Goal: Communication & Community: Participate in discussion

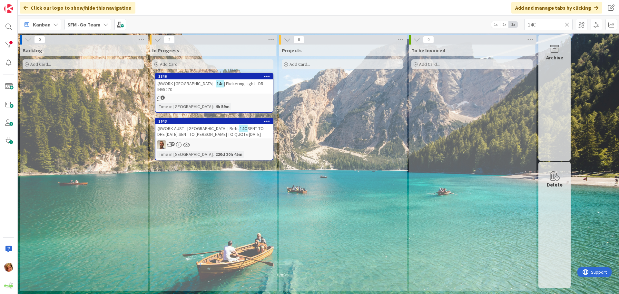
click at [567, 24] on icon at bounding box center [567, 25] width 5 height 6
click at [567, 24] on input "text" at bounding box center [548, 25] width 48 height 12
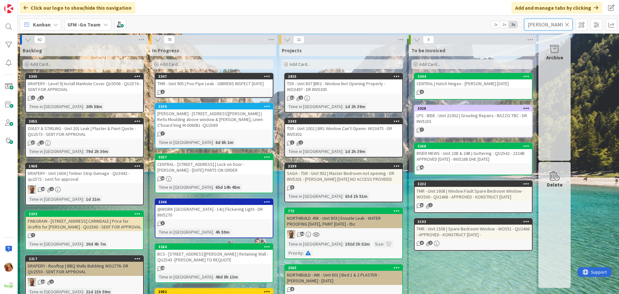
type input "[PERSON_NAME]"
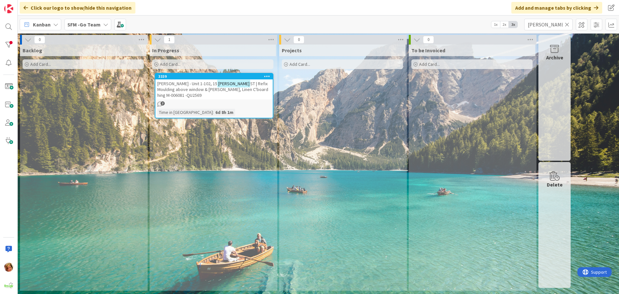
click at [245, 84] on span "ST | Refix Moulding above window & [PERSON_NAME], Linen C'board hing M-006081 -…" at bounding box center [212, 89] width 111 height 17
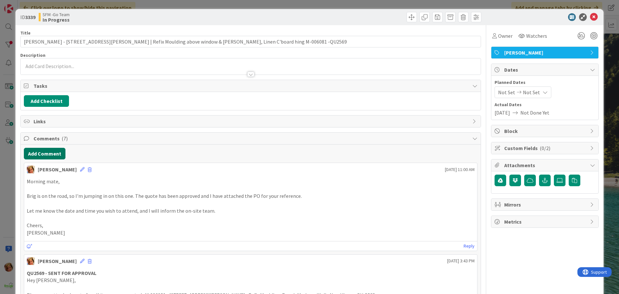
click at [47, 151] on button "Add Comment" at bounding box center [45, 154] width 42 height 12
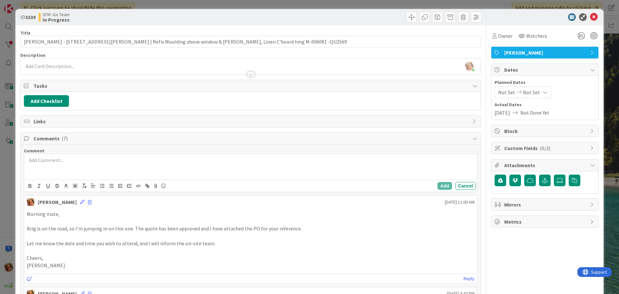
click at [71, 169] on div at bounding box center [250, 167] width 453 height 26
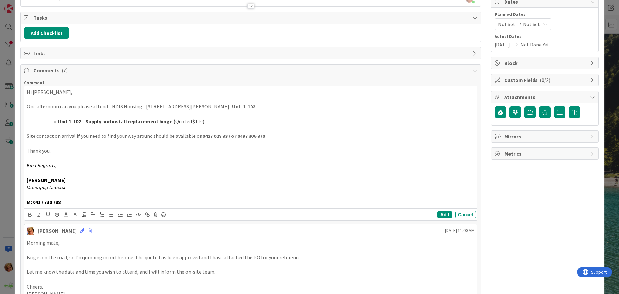
scroll to position [97, 0]
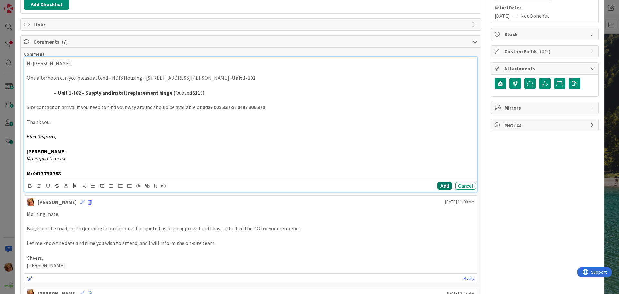
click at [438, 186] on button "Add" at bounding box center [445, 186] width 15 height 8
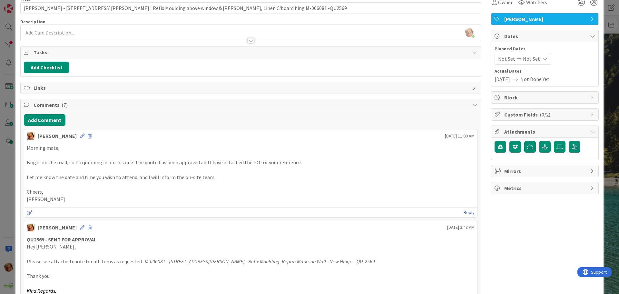
scroll to position [0, 0]
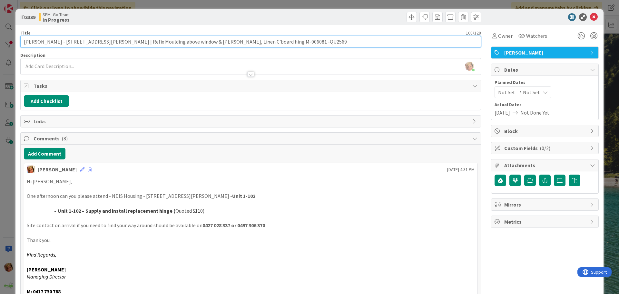
click at [281, 43] on input "[PERSON_NAME] - [STREET_ADDRESS][PERSON_NAME] | Refix Moulding above window & […" at bounding box center [250, 42] width 461 height 12
type input "[PERSON_NAME] - [STREET_ADDRESS][PERSON_NAME] | Refix Moulding above window & […"
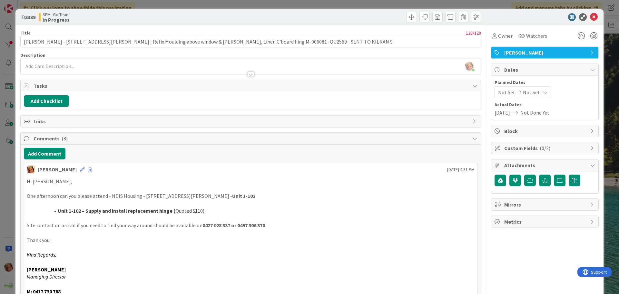
click at [312, 14] on div at bounding box center [367, 17] width 229 height 10
click at [591, 17] on icon at bounding box center [594, 17] width 8 height 8
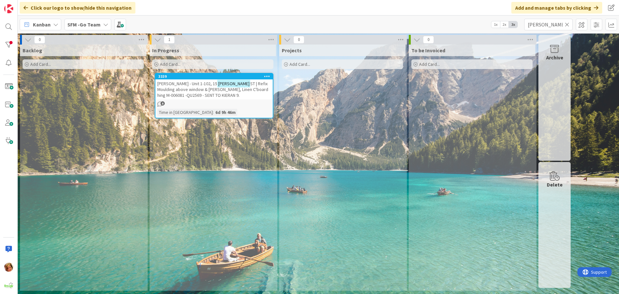
click at [236, 86] on span "ST | Refix Moulding above window & [PERSON_NAME], Linen C'board hing M-006081 -…" at bounding box center [212, 89] width 111 height 17
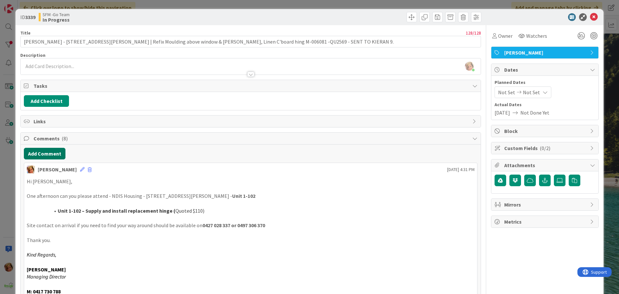
click at [48, 154] on button "Add Comment" at bounding box center [45, 154] width 42 height 12
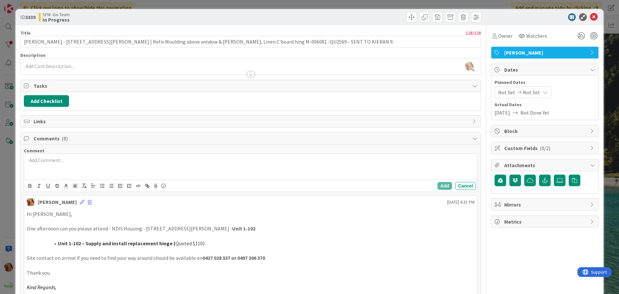
click at [67, 171] on div at bounding box center [250, 167] width 453 height 26
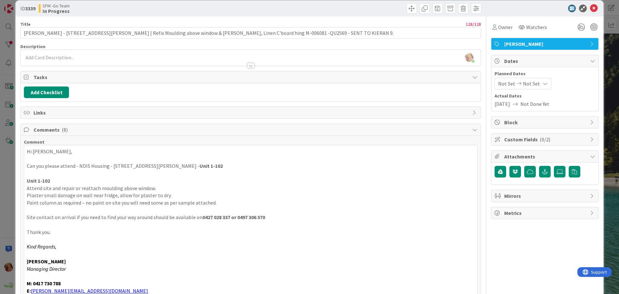
scroll to position [105, 0]
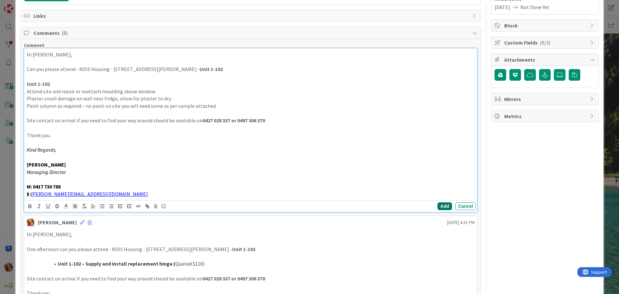
click at [438, 207] on button "Add" at bounding box center [445, 206] width 15 height 8
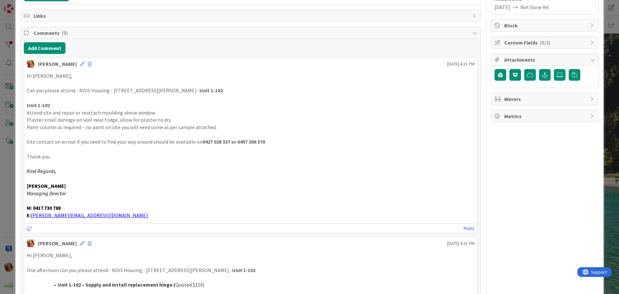
scroll to position [0, 0]
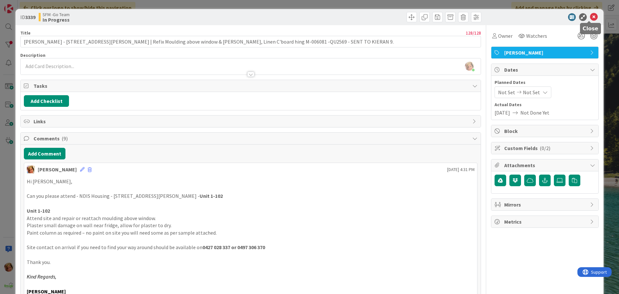
click at [590, 16] on icon at bounding box center [594, 17] width 8 height 8
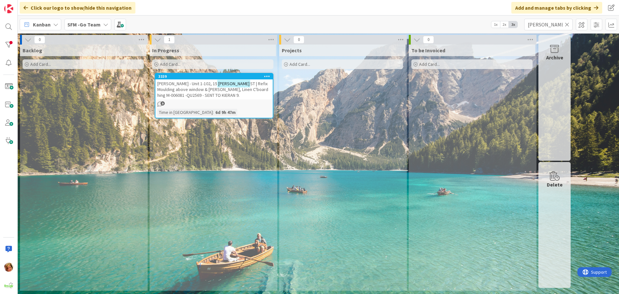
click at [565, 24] on icon at bounding box center [567, 25] width 5 height 6
click at [565, 24] on input "text" at bounding box center [548, 25] width 48 height 12
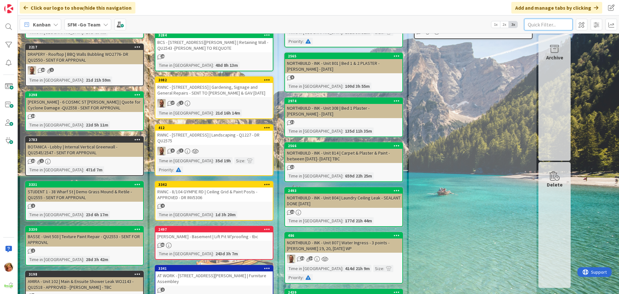
scroll to position [226, 0]
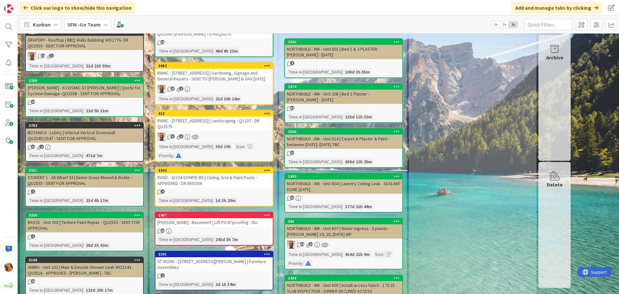
click at [208, 173] on div "RWNC - 8/104 GYMPIE RD | Ceiling Grid & Paint Posts - APPROVED - DR INV5306" at bounding box center [213, 180] width 117 height 14
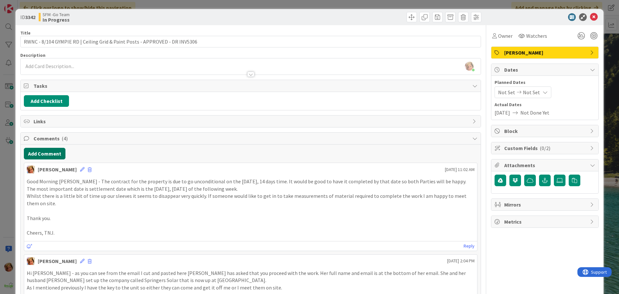
click at [43, 154] on button "Add Comment" at bounding box center [45, 154] width 42 height 12
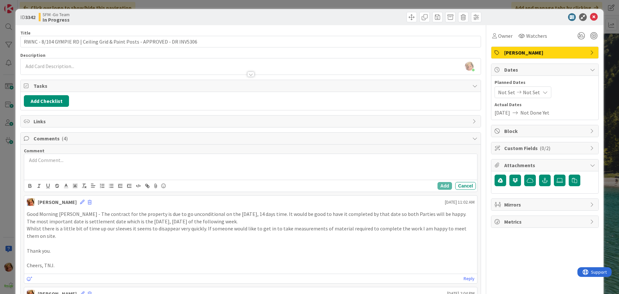
click at [68, 168] on div at bounding box center [250, 167] width 453 height 26
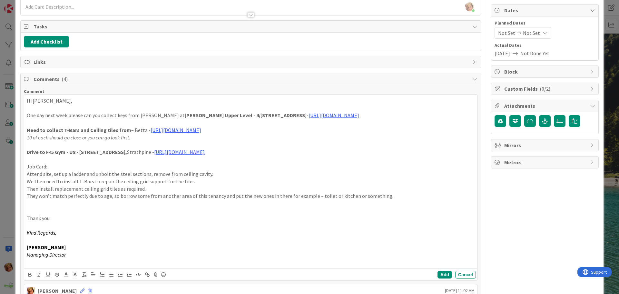
scroll to position [95, 0]
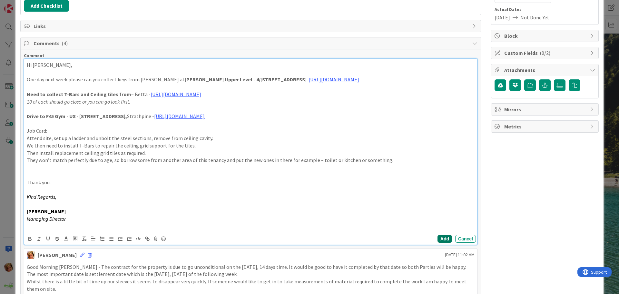
click at [442, 240] on button "Add" at bounding box center [445, 239] width 15 height 8
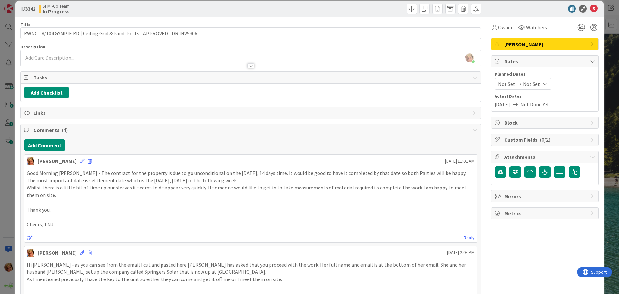
scroll to position [0, 0]
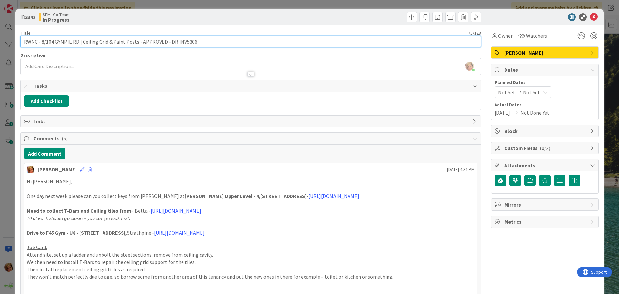
click at [223, 41] on input "RWNC - 8/104 GYMPIE RD | Ceiling Grid & Paint Posts - APPROVED - DR INV5306" at bounding box center [250, 42] width 461 height 12
type input "RWNC - 8/104 GYMPIE RD | Ceiling Grid & Paint Posts - APPROVED - DR INV5306 - S…"
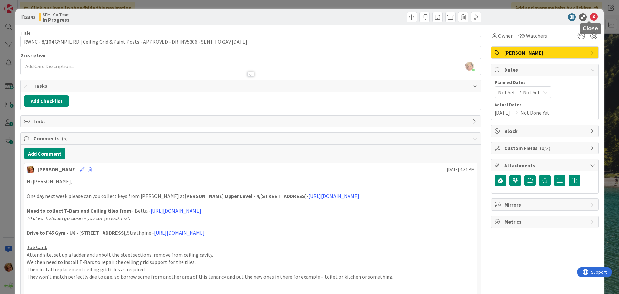
click at [590, 16] on icon at bounding box center [594, 17] width 8 height 8
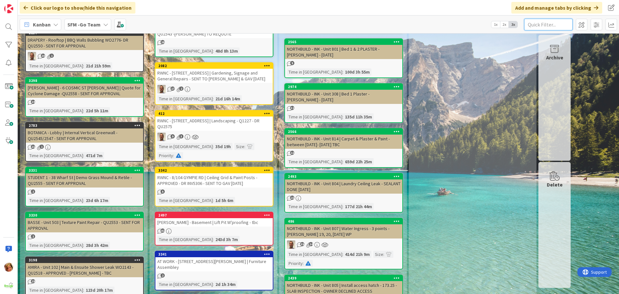
click at [554, 25] on input "text" at bounding box center [548, 25] width 48 height 12
type input "308"
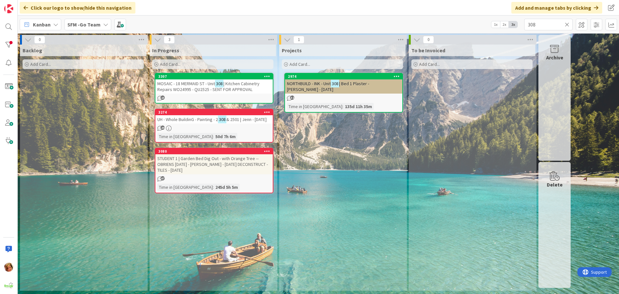
click at [193, 84] on span "MOSAIC - 18 MERMAID ST - Unit" at bounding box center [186, 84] width 58 height 6
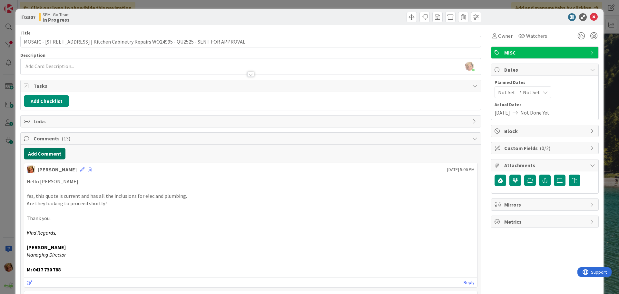
click at [46, 155] on button "Add Comment" at bounding box center [45, 154] width 42 height 12
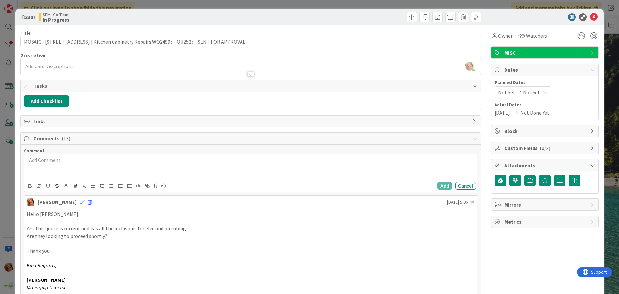
click at [59, 170] on div at bounding box center [250, 167] width 453 height 26
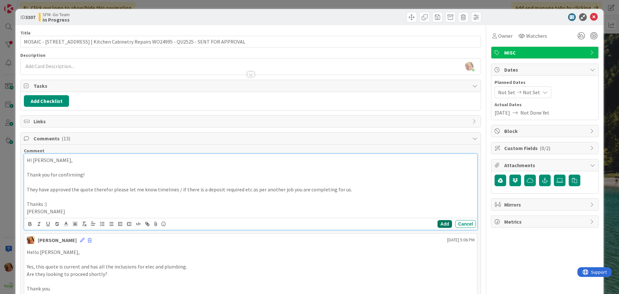
drag, startPoint x: 145, startPoint y: 161, endPoint x: 437, endPoint y: 223, distance: 298.7
click at [438, 223] on button "Add" at bounding box center [445, 224] width 15 height 8
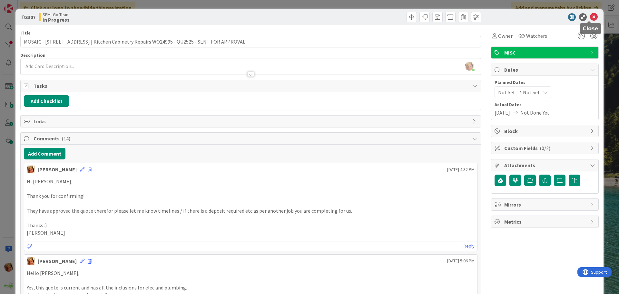
drag, startPoint x: 587, startPoint y: 19, endPoint x: 576, endPoint y: 38, distance: 22.4
click at [590, 18] on icon at bounding box center [594, 17] width 8 height 8
